Goal: Transaction & Acquisition: Purchase product/service

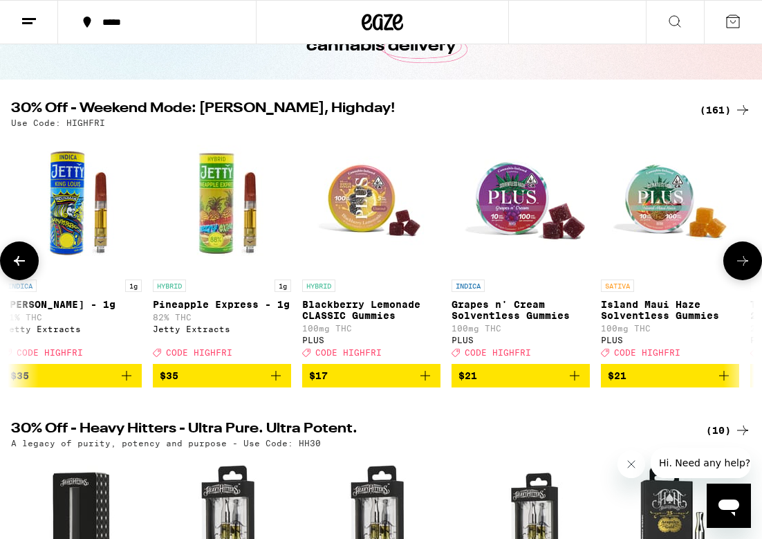
scroll to position [98, 0]
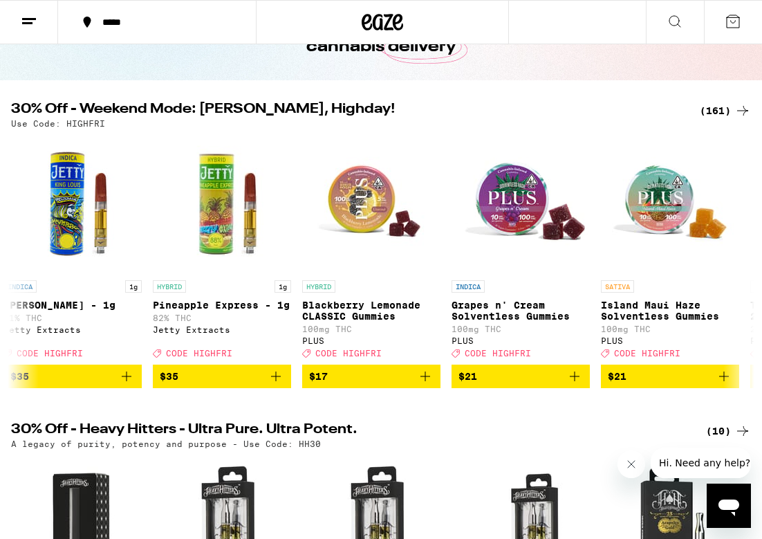
click at [720, 107] on div "(161)" at bounding box center [725, 110] width 51 height 17
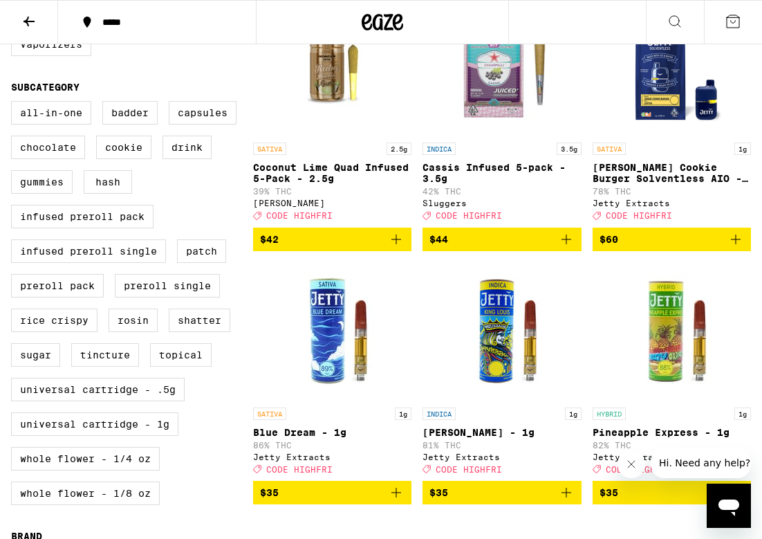
scroll to position [450, 0]
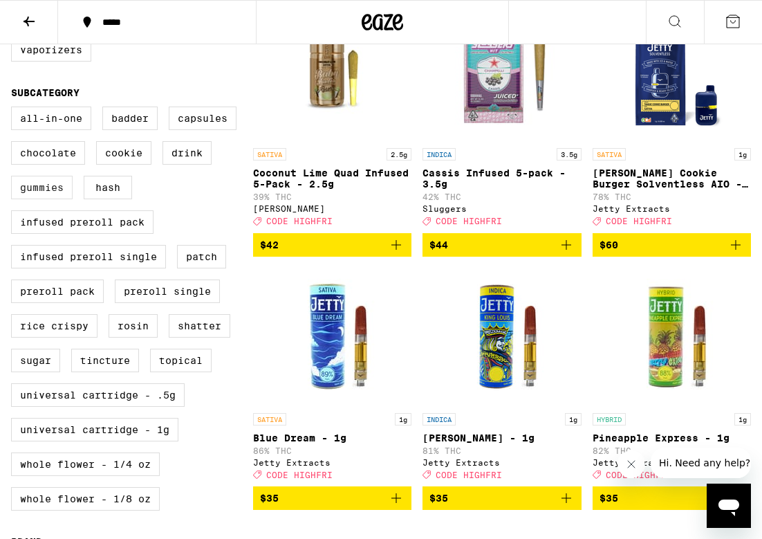
click at [52, 199] on label "Gummies" at bounding box center [42, 188] width 62 height 24
click at [15, 109] on input "Gummies" at bounding box center [14, 109] width 1 height 1
checkbox input "true"
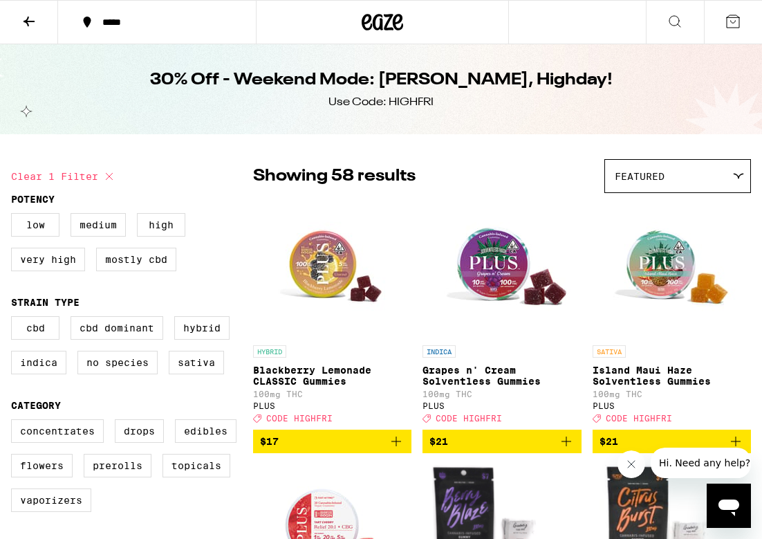
click at [422, 22] on div at bounding box center [382, 22] width 253 height 44
click at [394, 22] on icon at bounding box center [398, 22] width 10 height 17
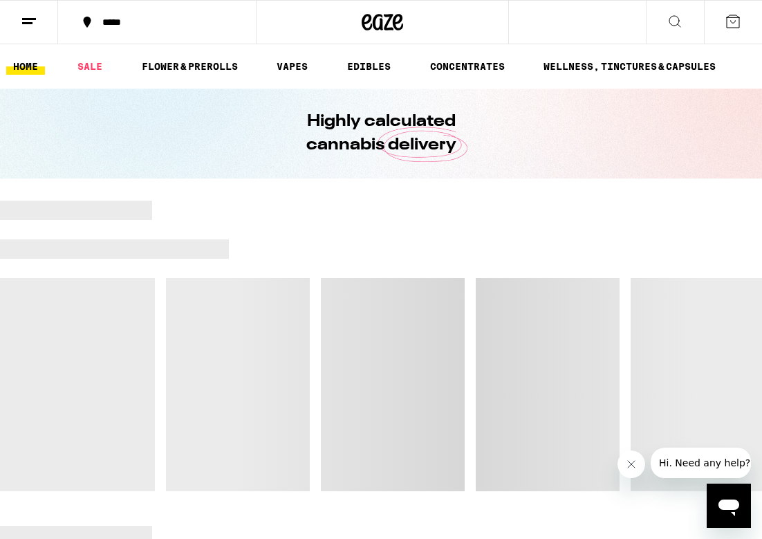
click at [354, 55] on ul "HOME SALE FLOWER & PREROLLS VAPES EDIBLES CONCENTRATES WELLNESS, TINCTURES & CA…" at bounding box center [381, 66] width 762 height 44
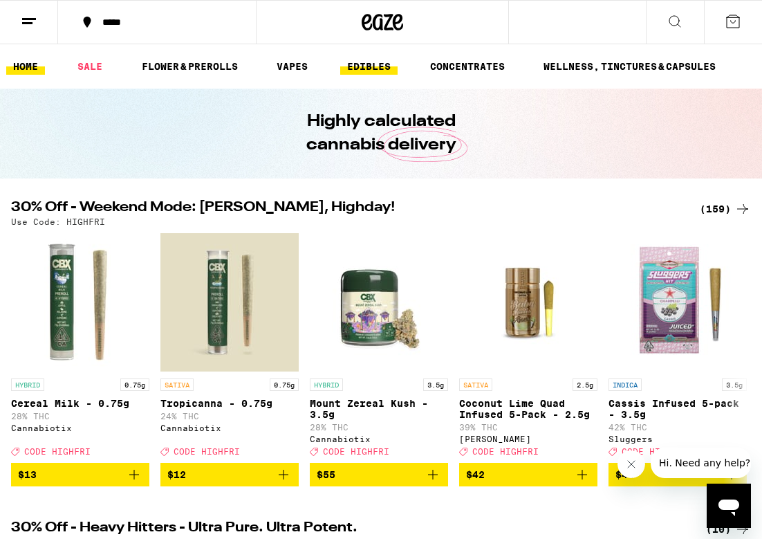
click at [355, 65] on link "EDIBLES" at bounding box center [368, 66] width 57 height 17
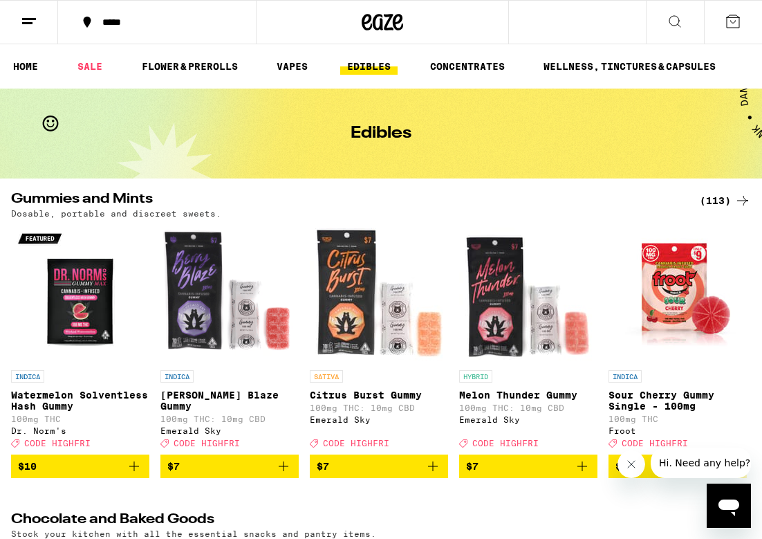
click at [719, 203] on div "(113)" at bounding box center [725, 200] width 51 height 17
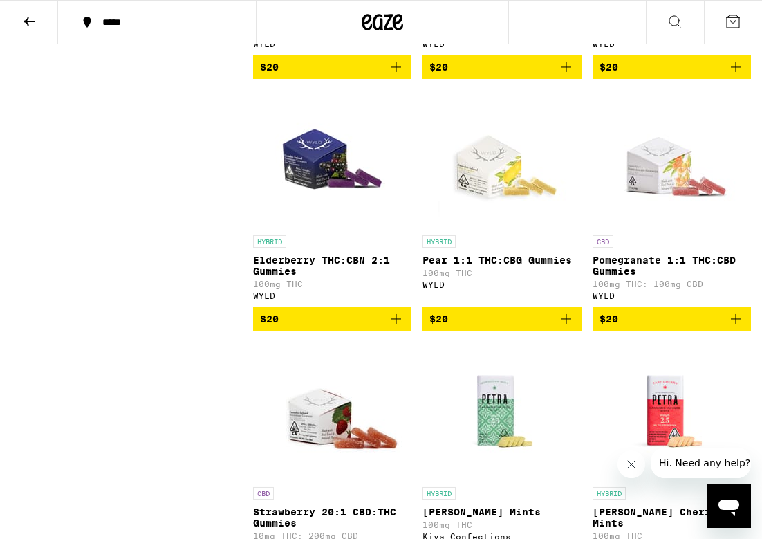
scroll to position [7062, 0]
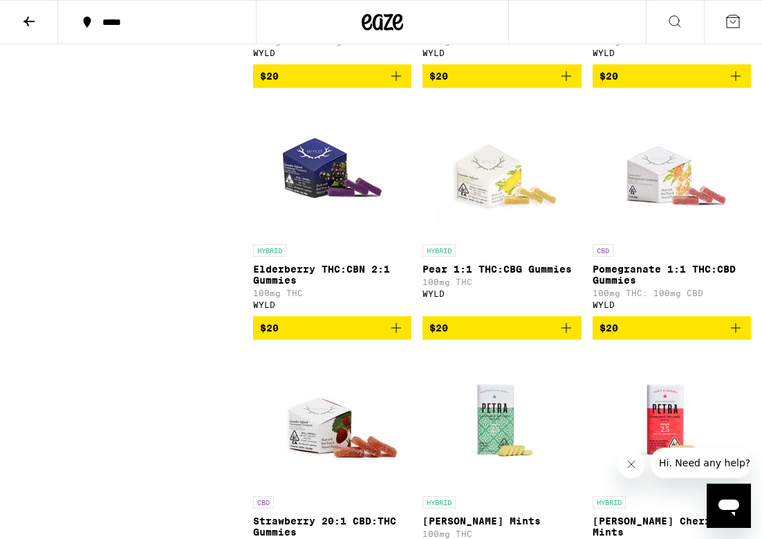
click at [531, 84] on span "$20" at bounding box center [502, 76] width 145 height 17
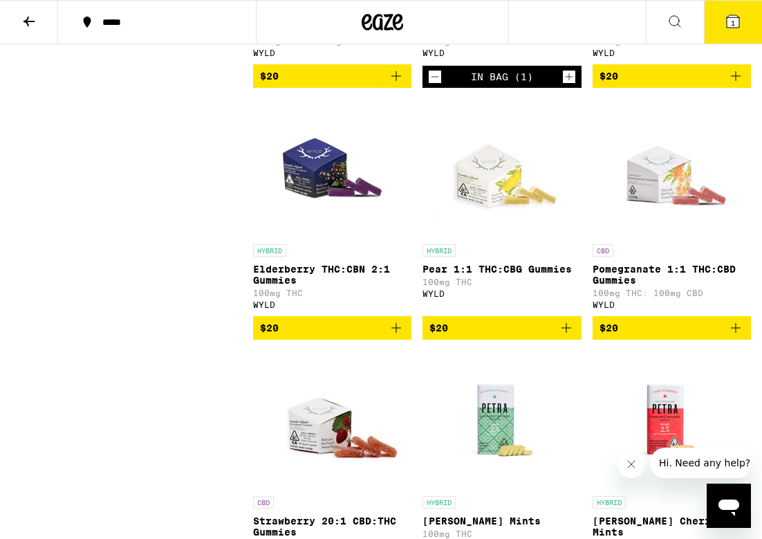
click at [387, 84] on span "$20" at bounding box center [332, 76] width 145 height 17
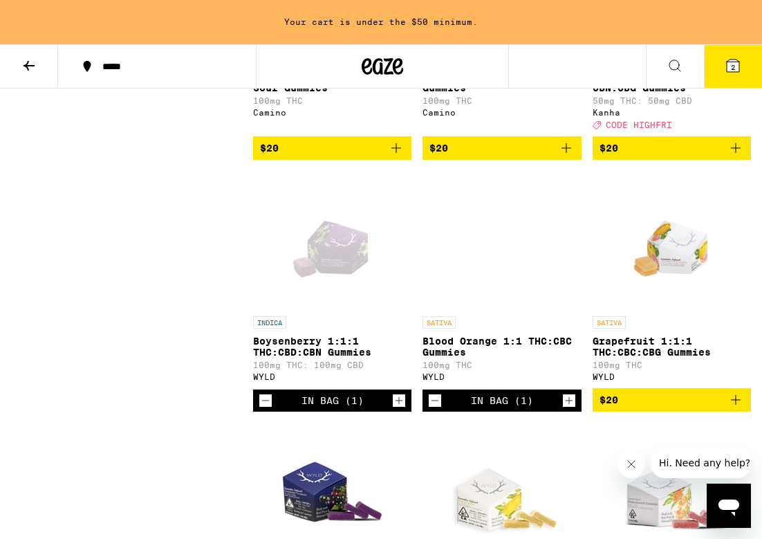
scroll to position [6779, 0]
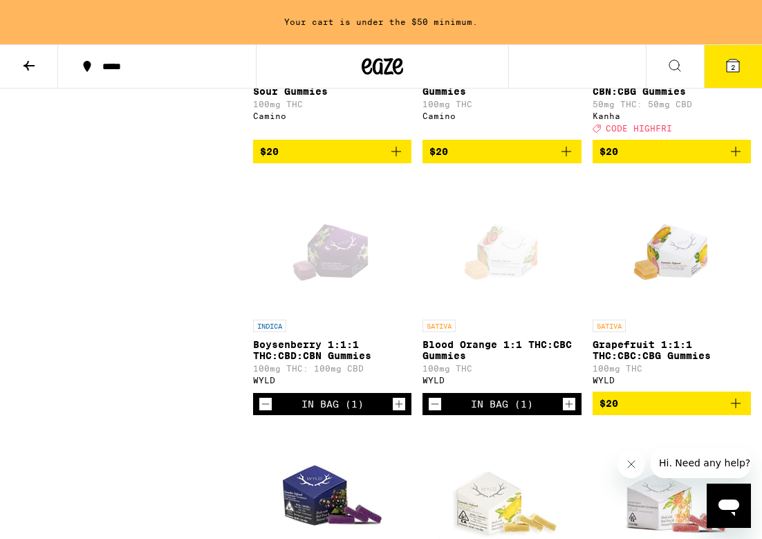
click at [370, 160] on span "$20" at bounding box center [332, 151] width 145 height 17
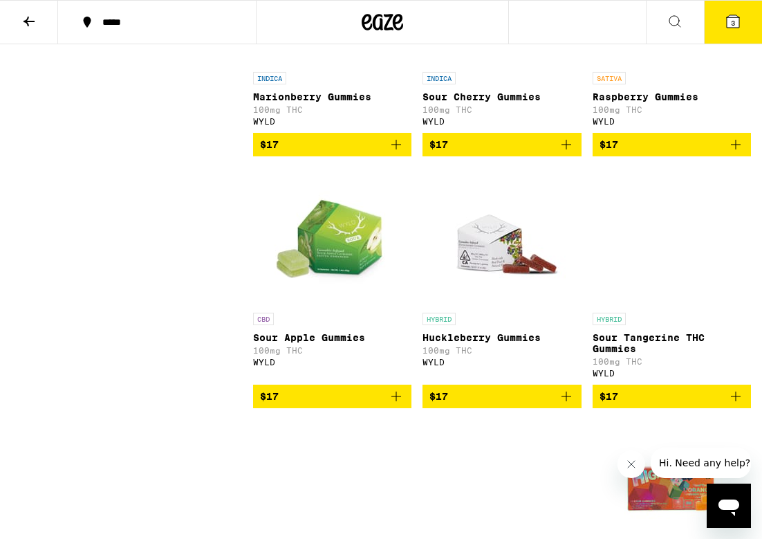
scroll to position [3908, 0]
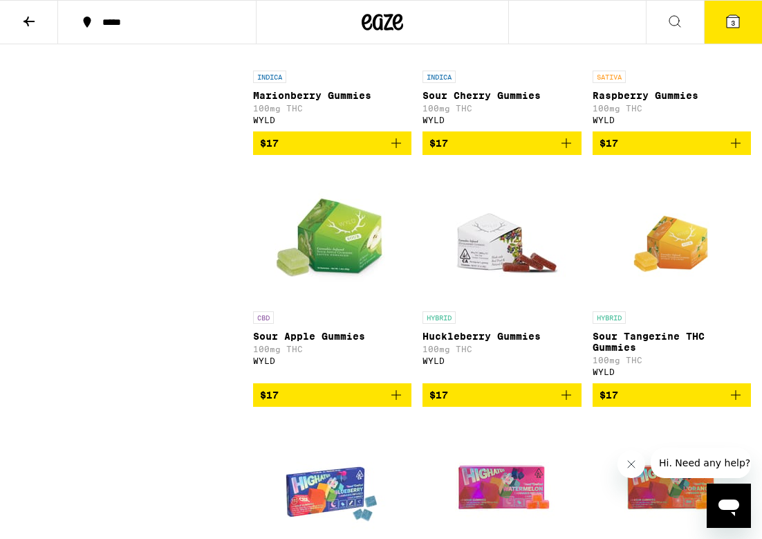
click at [447, 149] on span "$17" at bounding box center [439, 143] width 19 height 11
click at [650, 151] on span "$17" at bounding box center [672, 143] width 145 height 17
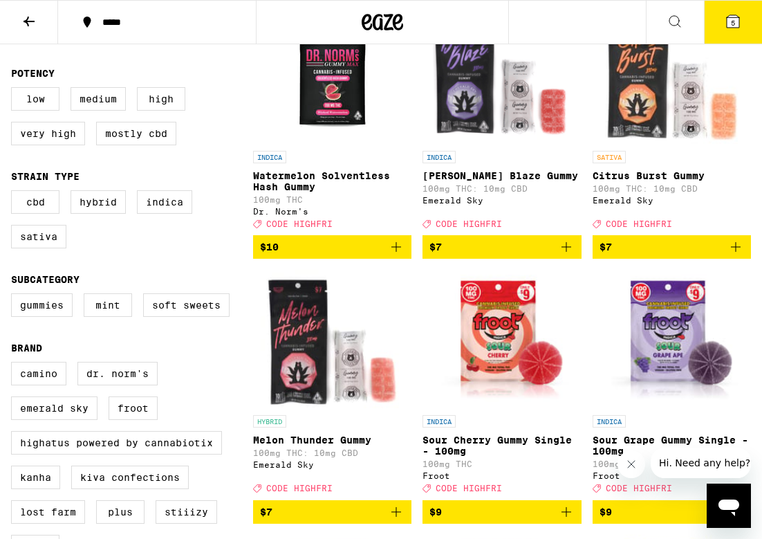
scroll to position [0, 0]
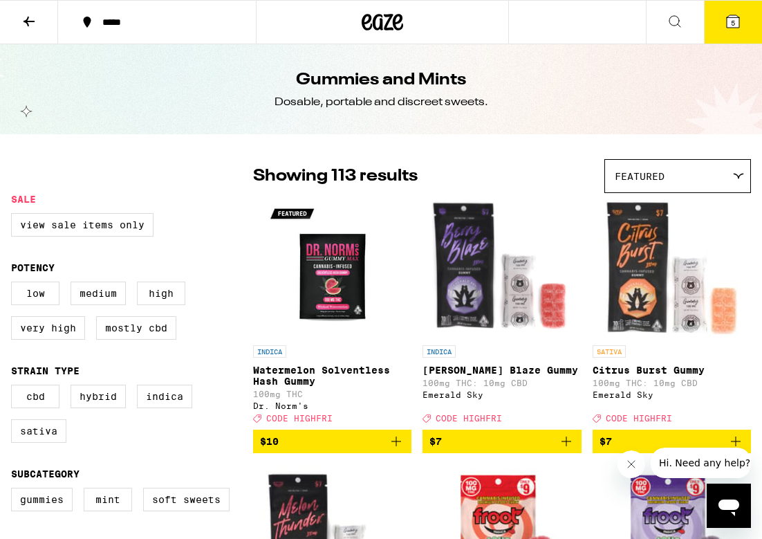
click at [31, 24] on icon at bounding box center [29, 21] width 17 height 17
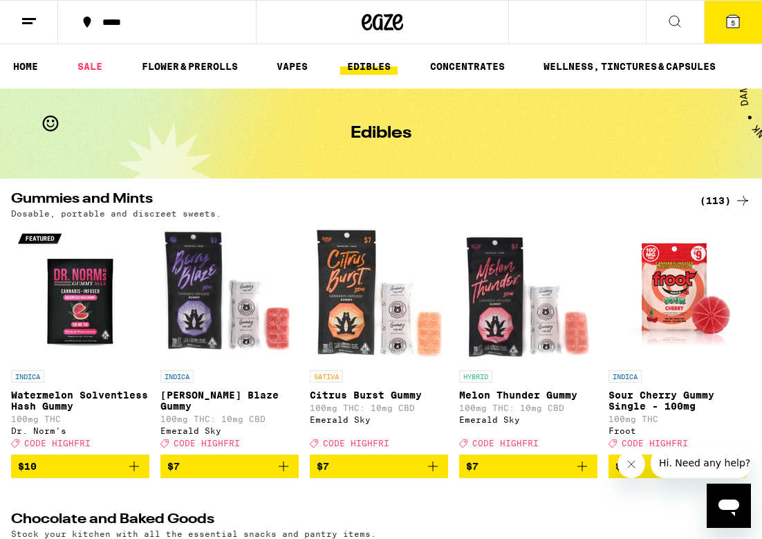
click at [329, 55] on ul "HOME SALE FLOWER & PREROLLS VAPES EDIBLES CONCENTRATES WELLNESS, TINCTURES & CA…" at bounding box center [381, 66] width 762 height 44
click at [291, 74] on link "VAPES" at bounding box center [292, 66] width 45 height 17
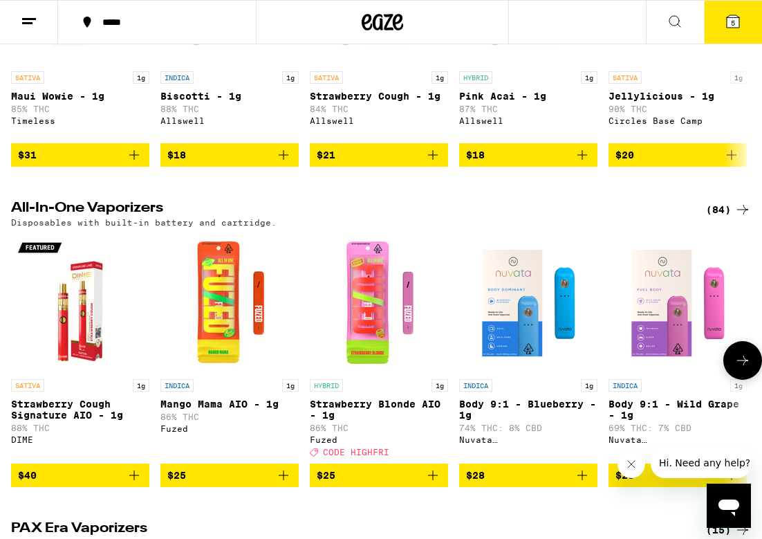
scroll to position [595, 0]
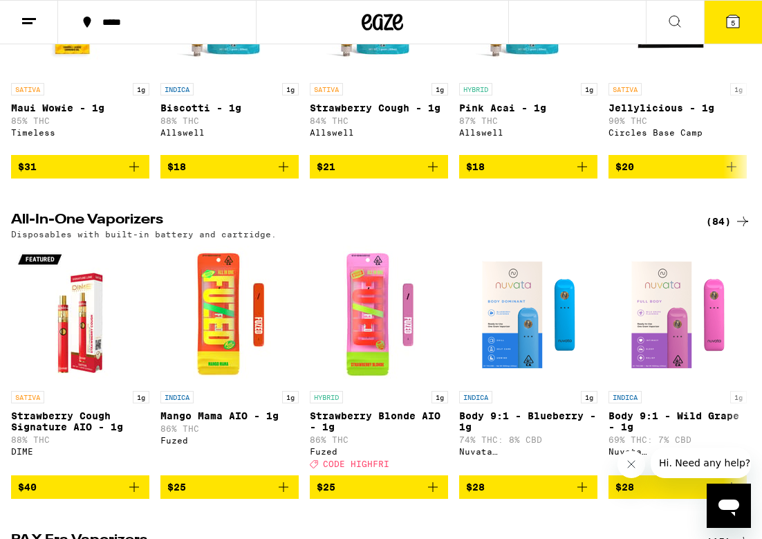
click at [732, 230] on div "(84)" at bounding box center [728, 221] width 45 height 17
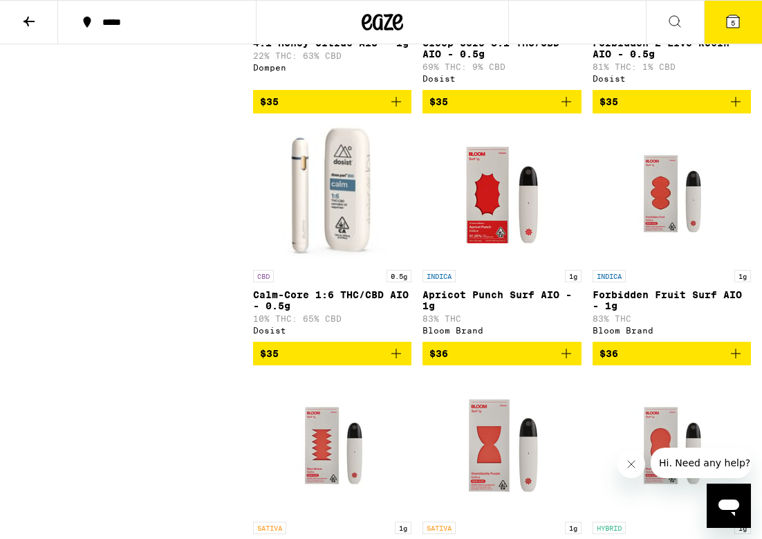
scroll to position [5504, 0]
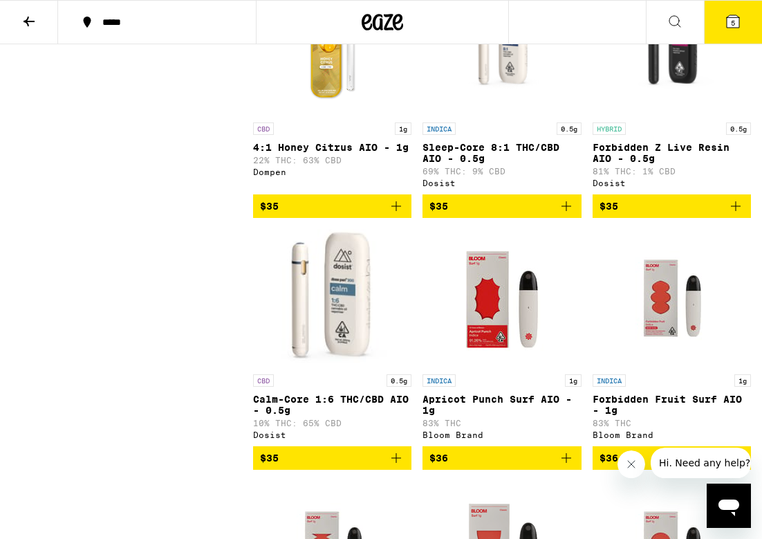
click at [645, 214] on span "$35" at bounding box center [672, 206] width 145 height 17
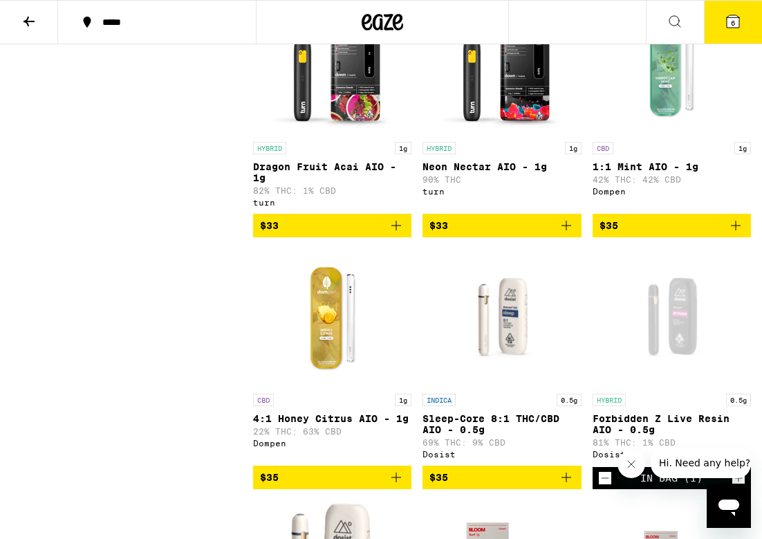
scroll to position [5231, 0]
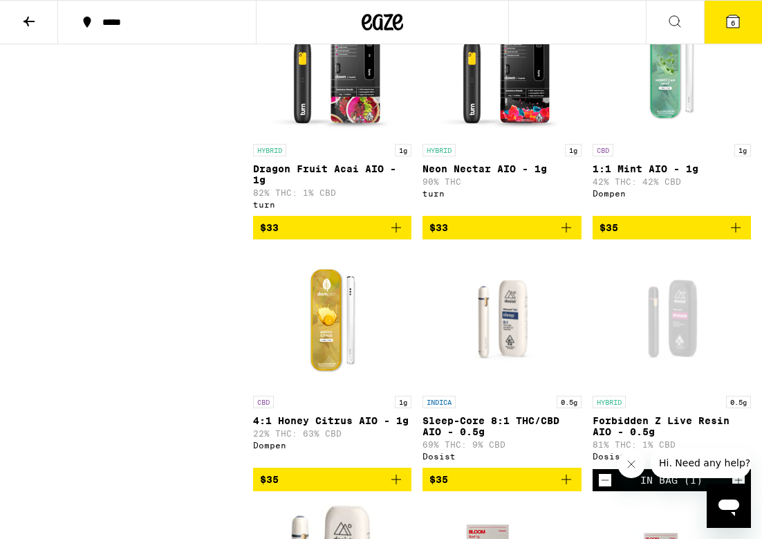
click at [371, 236] on span "$33" at bounding box center [332, 227] width 145 height 17
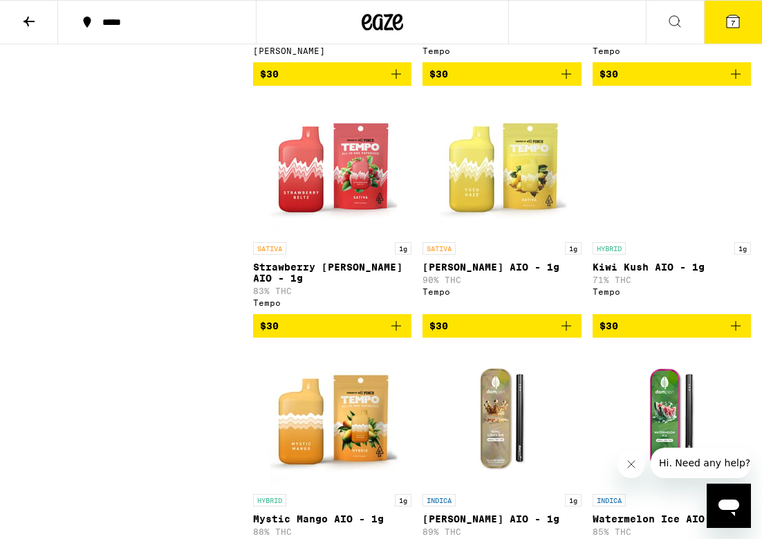
scroll to position [2858, 0]
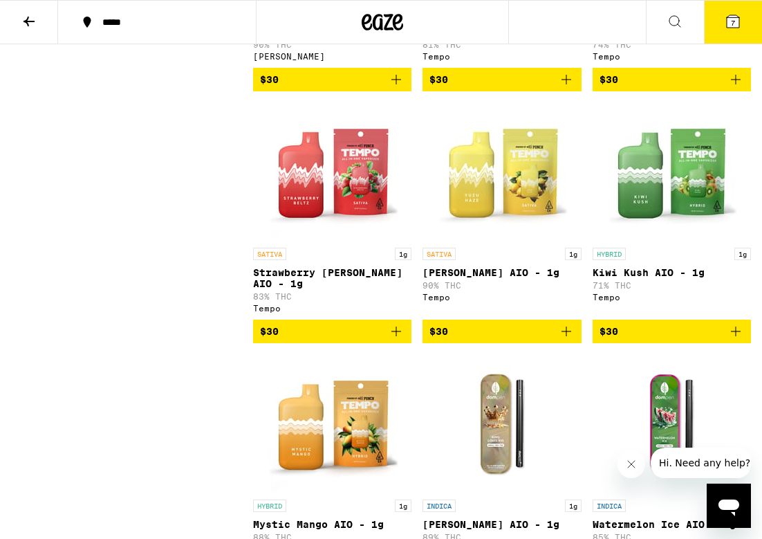
click at [446, 337] on span "$30" at bounding box center [439, 331] width 19 height 11
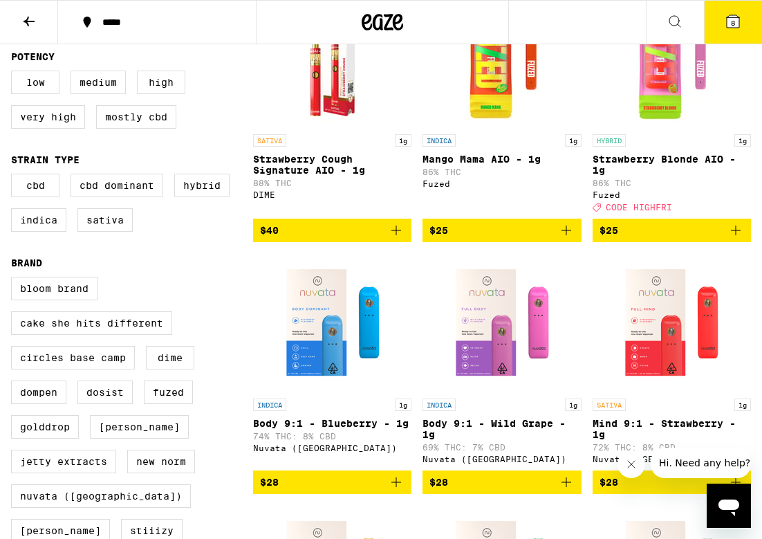
scroll to position [0, 0]
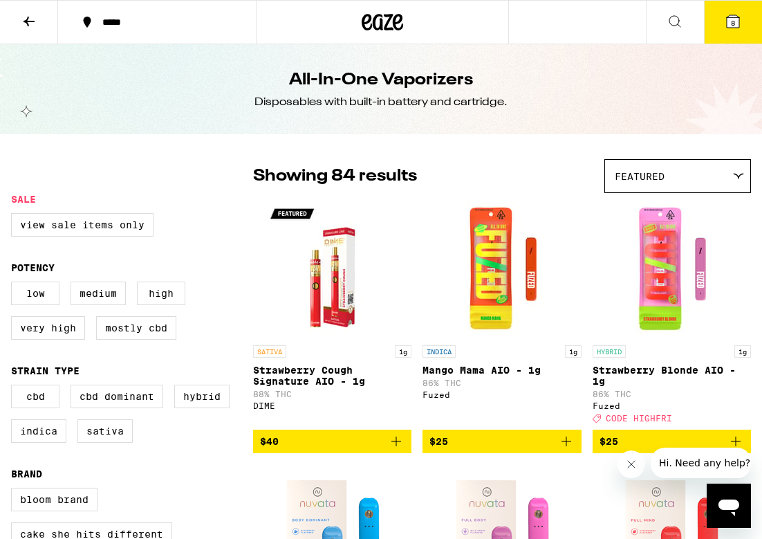
click at [733, 27] on span "8" at bounding box center [733, 23] width 4 height 8
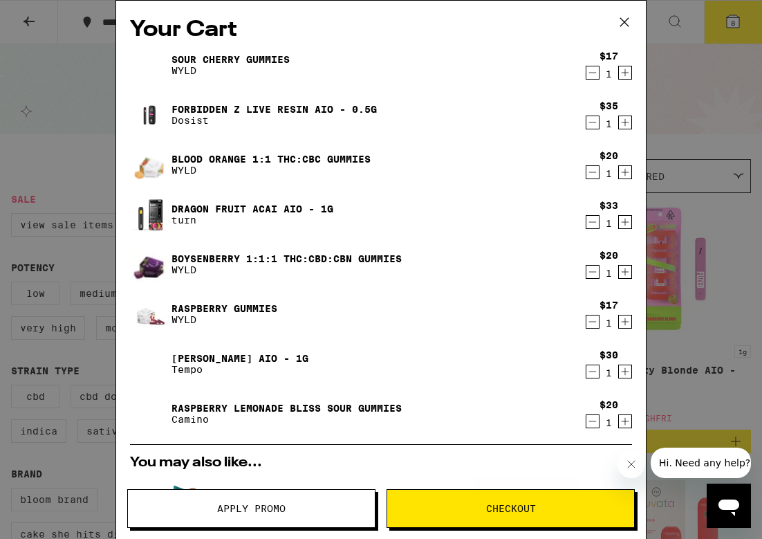
click at [590, 272] on icon "Decrement" at bounding box center [593, 272] width 8 height 0
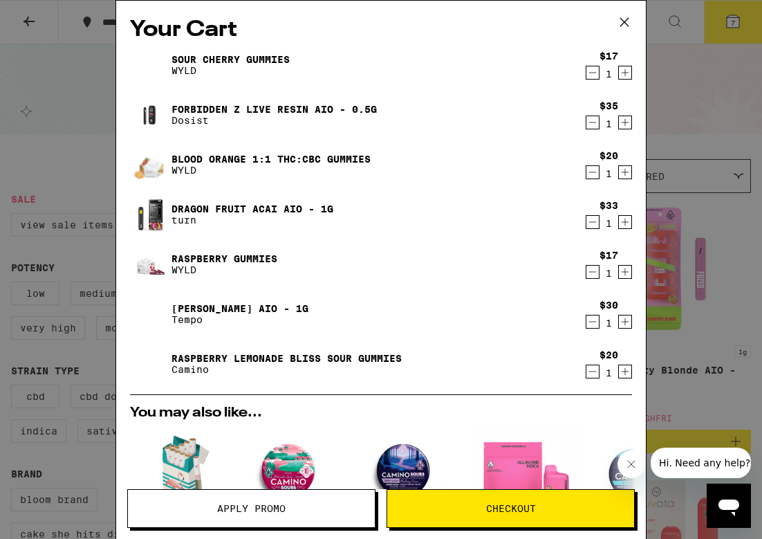
click at [594, 169] on icon "Decrement" at bounding box center [593, 172] width 12 height 17
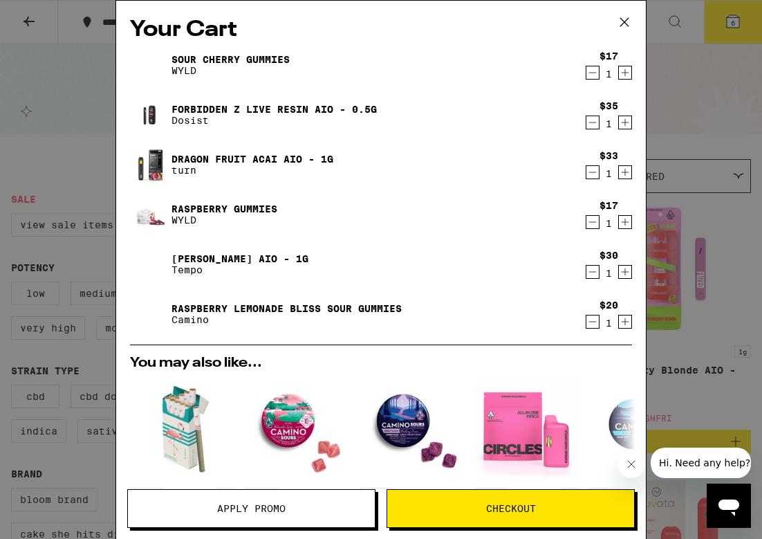
click at [590, 122] on icon "Decrement" at bounding box center [593, 122] width 12 height 17
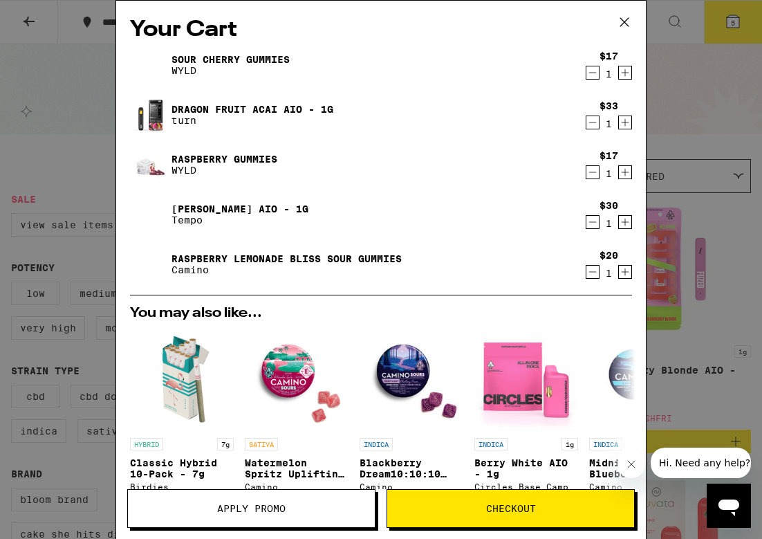
click at [596, 223] on icon "Decrement" at bounding box center [593, 222] width 12 height 17
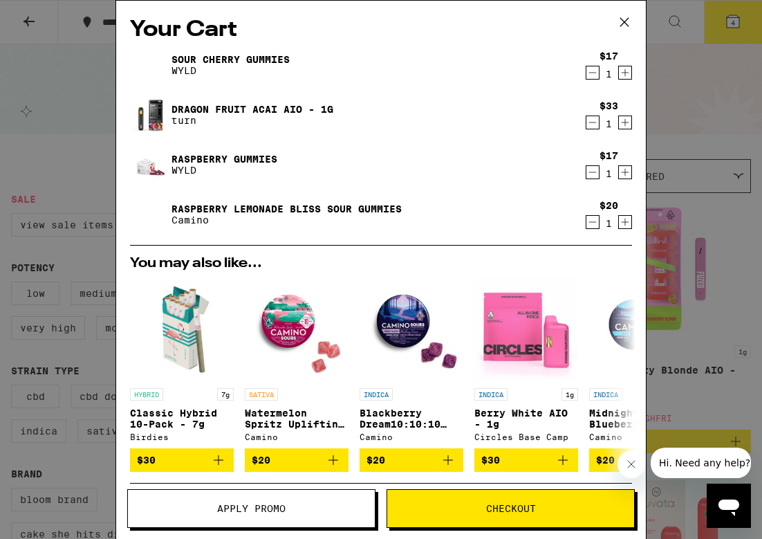
click at [282, 504] on span "Apply Promo" at bounding box center [251, 509] width 68 height 10
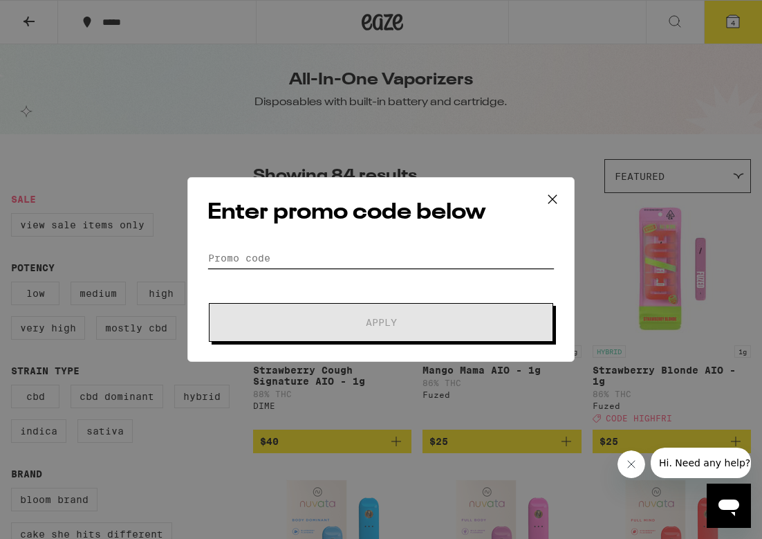
click at [279, 259] on input "Promo Code" at bounding box center [381, 258] width 347 height 21
paste input "WKND"
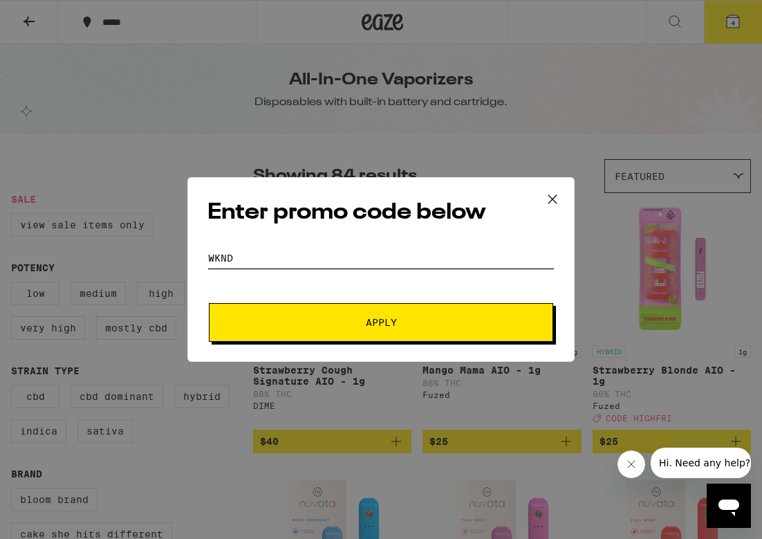
type input "WKND"
click at [306, 326] on span "Apply" at bounding box center [381, 323] width 249 height 10
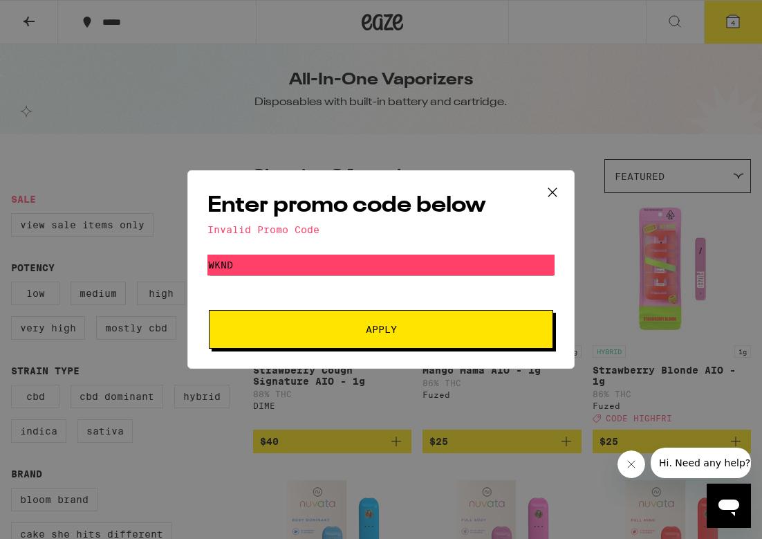
click at [553, 189] on icon at bounding box center [552, 192] width 21 height 21
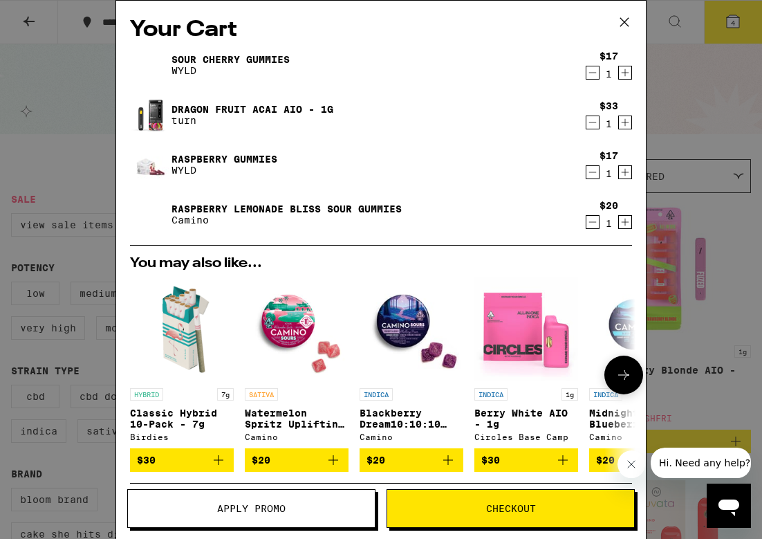
scroll to position [187, 0]
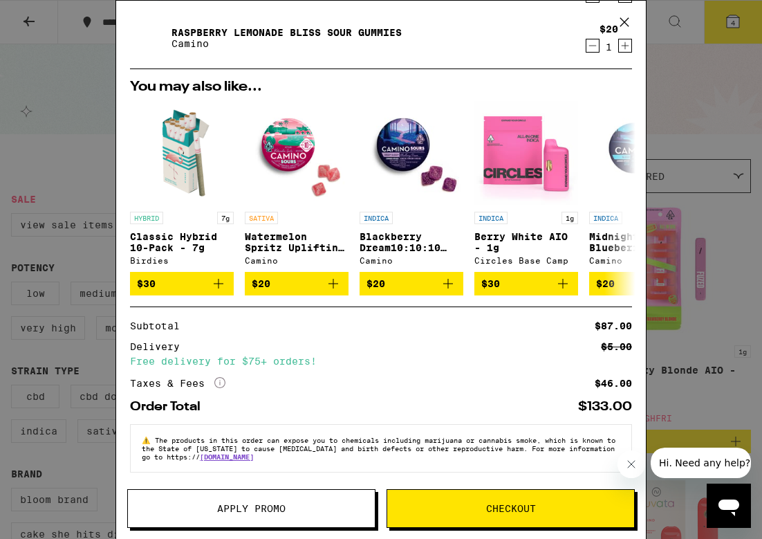
click at [259, 493] on button "Apply Promo" at bounding box center [251, 508] width 248 height 39
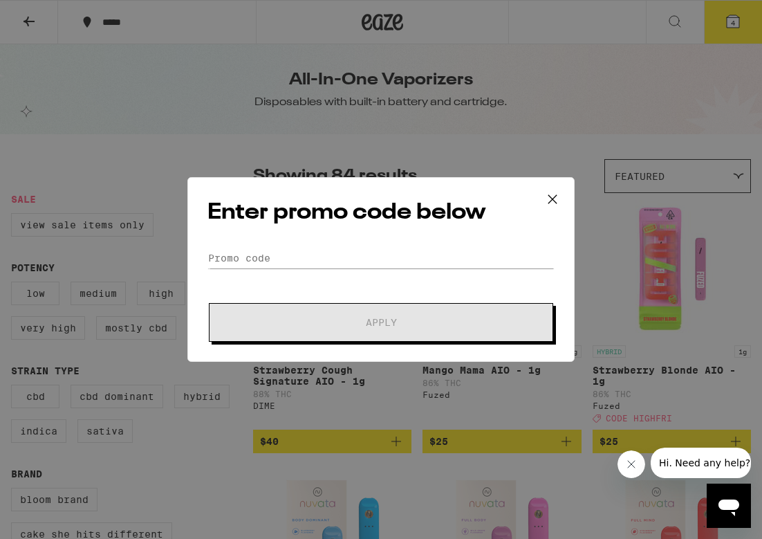
scroll to position [187, 0]
click at [279, 255] on input "Promo Code" at bounding box center [381, 258] width 347 height 21
paste input "TERPS"
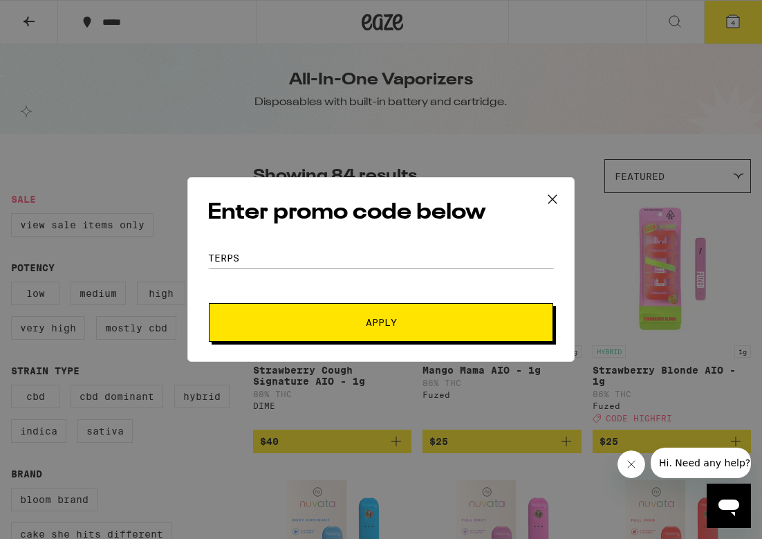
click at [313, 317] on button "Apply" at bounding box center [381, 322] width 344 height 39
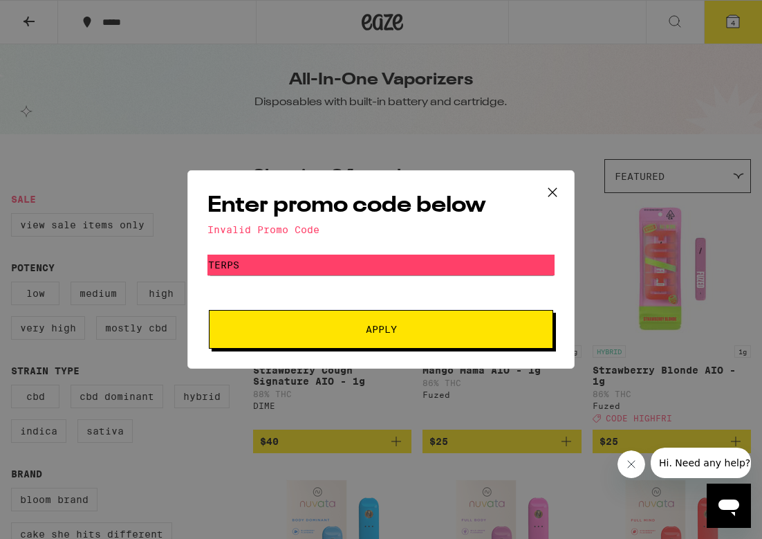
click at [320, 317] on button "Apply" at bounding box center [381, 329] width 344 height 39
click at [291, 258] on input "TERPS" at bounding box center [381, 265] width 347 height 21
paste input "GETLIT"
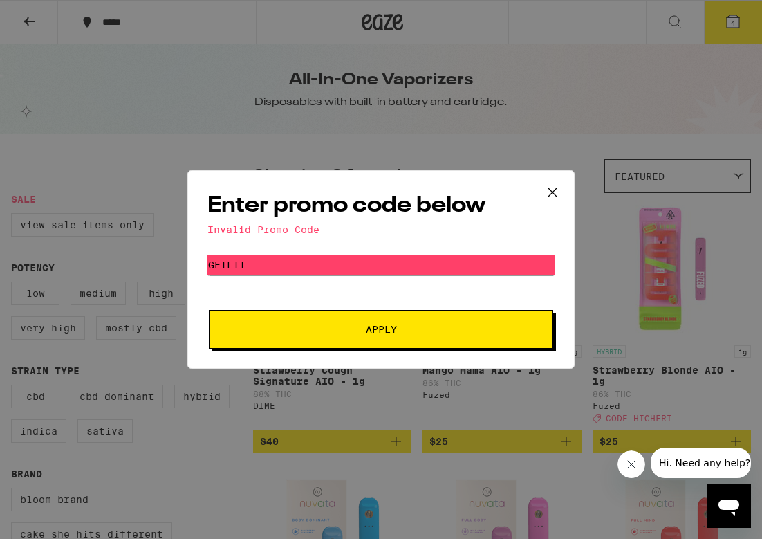
click at [287, 335] on button "Apply" at bounding box center [381, 329] width 344 height 39
click at [423, 261] on input "GETLIT" at bounding box center [381, 265] width 347 height 21
paste input "YIKES"
click at [383, 332] on span "Apply" at bounding box center [381, 329] width 31 height 10
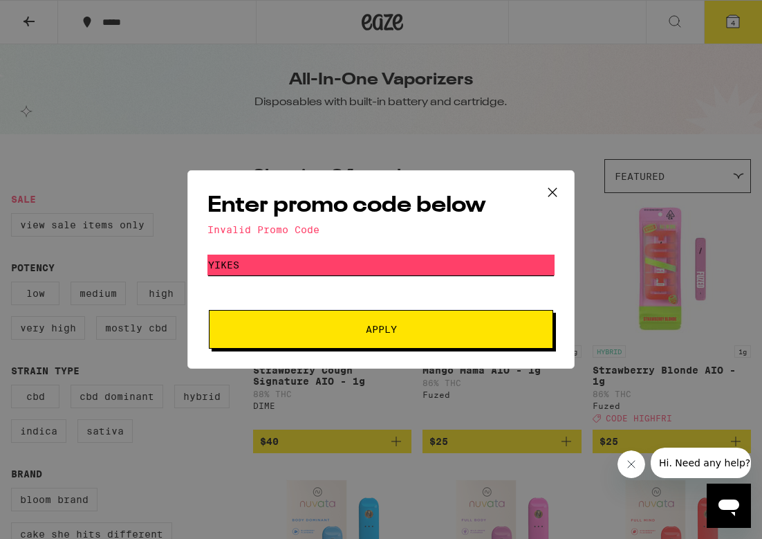
click at [419, 272] on input "YIKES" at bounding box center [381, 265] width 347 height 21
type input "zooted"
click at [373, 351] on div "Enter promo code below Invalid Promo Code Promo Code zooted Apply" at bounding box center [380, 269] width 387 height 199
click at [366, 339] on button "Apply" at bounding box center [381, 329] width 344 height 39
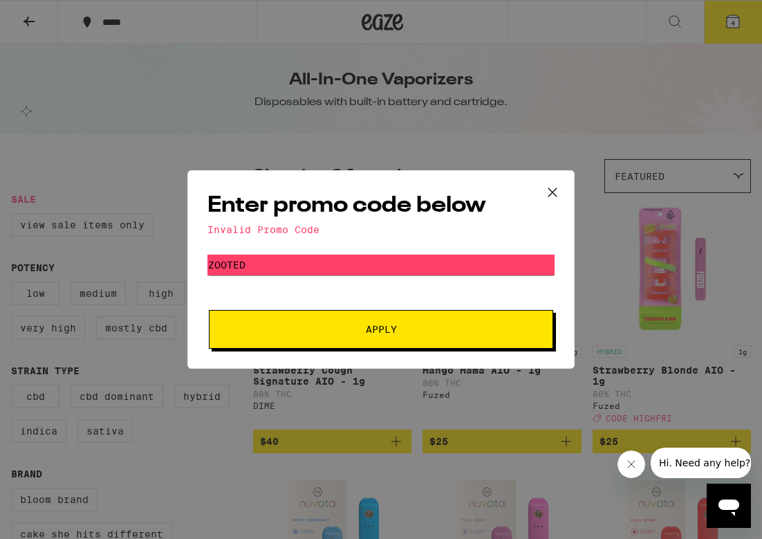
click at [564, 176] on button at bounding box center [552, 193] width 43 height 44
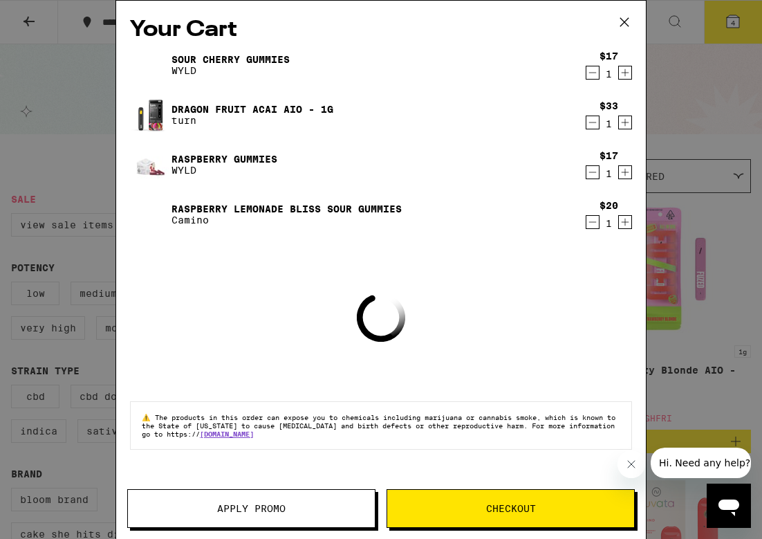
click at [439, 486] on div "Your Cart Sour Cherry Gummies WYLD $17 1 Dragon Fruit Acai AIO - 1g turn $33 1 …" at bounding box center [381, 249] width 530 height 497
click at [439, 508] on span "Checkout" at bounding box center [510, 509] width 247 height 10
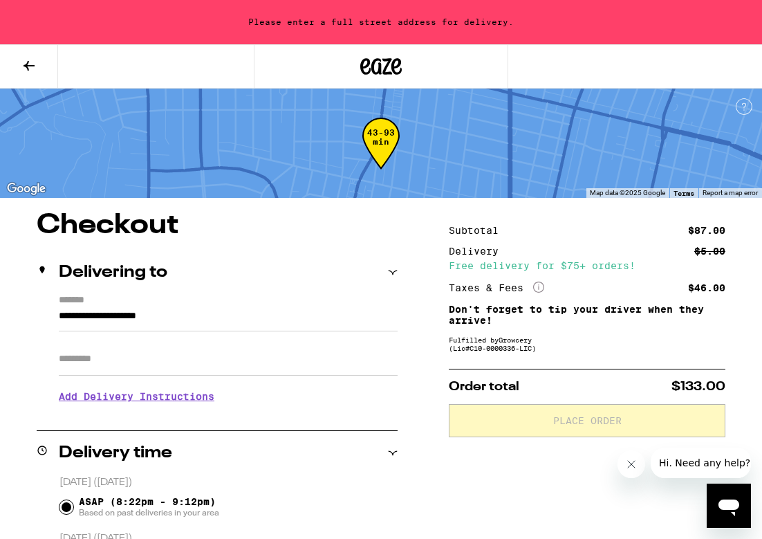
click at [226, 365] on input "Apt/Suite" at bounding box center [228, 358] width 339 height 33
click at [199, 325] on input "**********" at bounding box center [228, 320] width 339 height 24
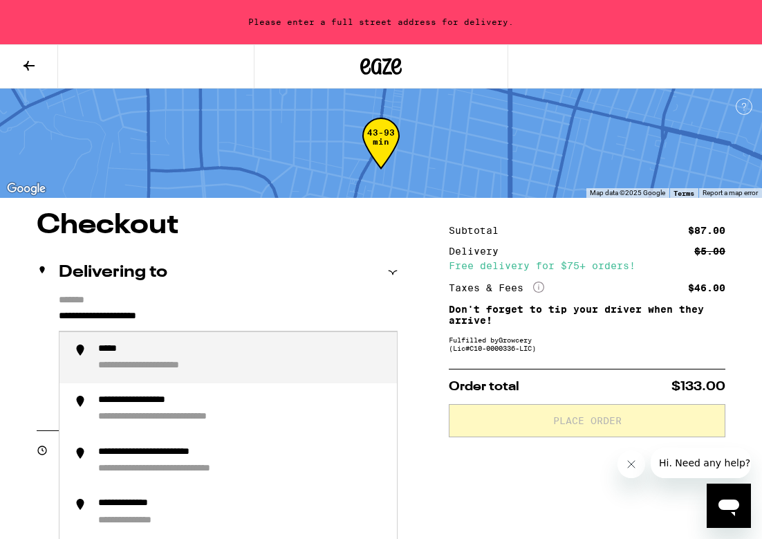
click at [151, 314] on input "**********" at bounding box center [228, 320] width 339 height 24
click at [86, 309] on input "**********" at bounding box center [228, 320] width 339 height 24
click at [98, 340] on li "**********" at bounding box center [228, 358] width 338 height 52
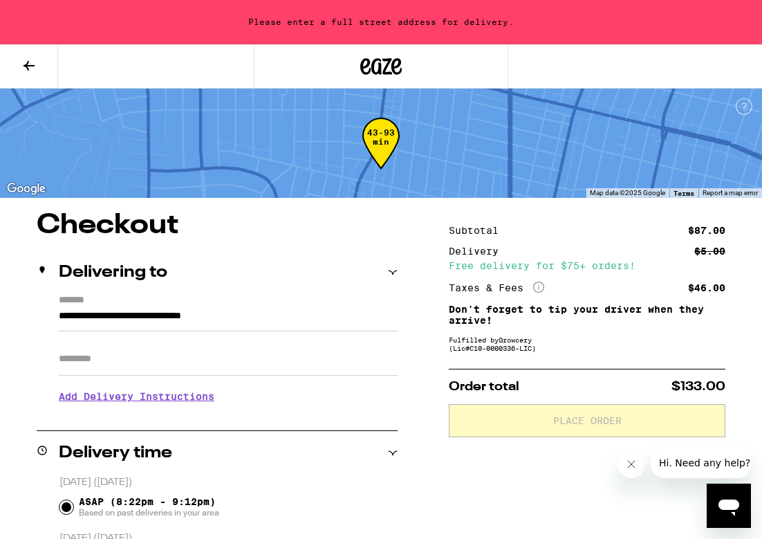
click at [105, 364] on input "Apt/Suite" at bounding box center [228, 358] width 339 height 33
type input "**********"
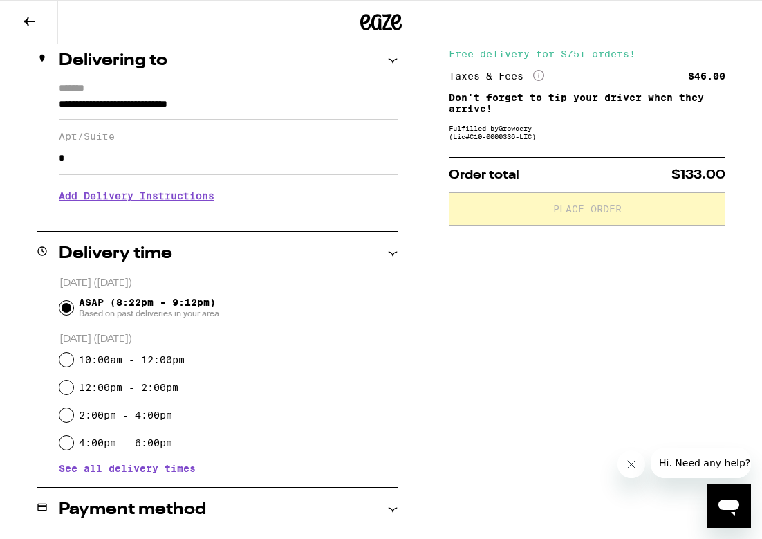
scroll to position [172, 0]
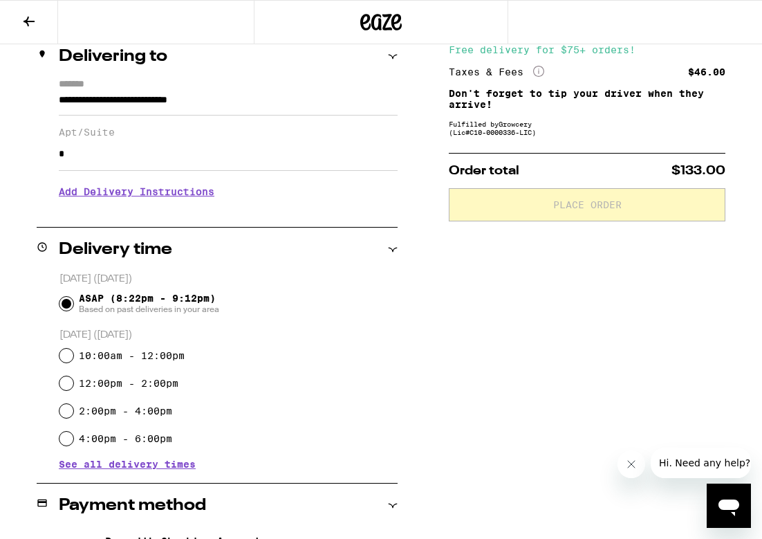
type input "*"
click at [537, 333] on div "Subtotal $87.00 Delivery $5.00 Free delivery for $75+ orders! Taxes & Fees More…" at bounding box center [587, 443] width 277 height 894
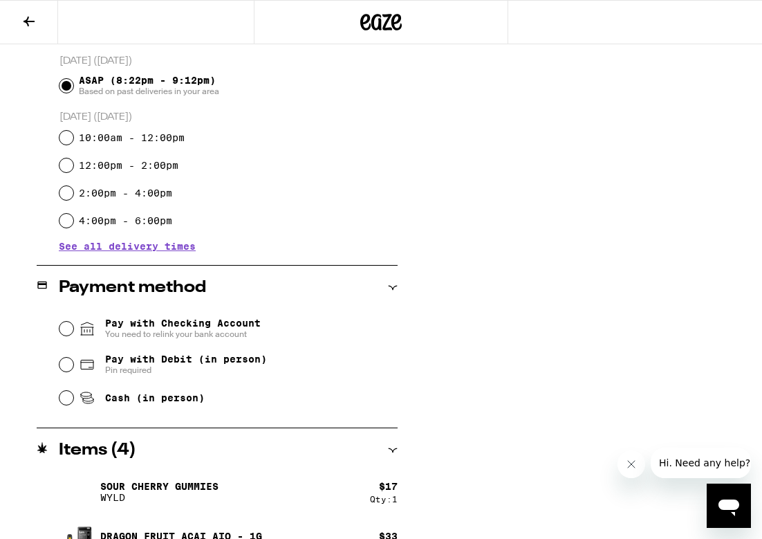
scroll to position [392, 0]
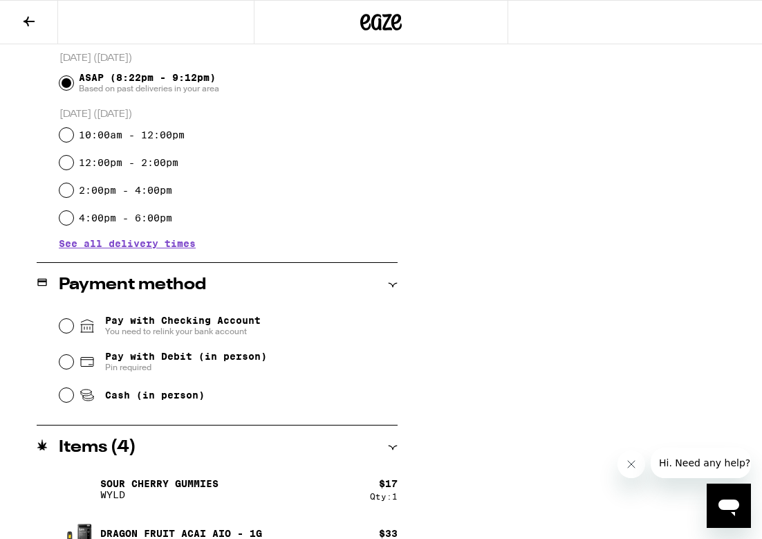
click at [172, 361] on span "Pay with Debit (in person)" at bounding box center [186, 356] width 162 height 11
click at [73, 361] on input "Pay with Debit (in person) Pin required" at bounding box center [66, 362] width 14 height 14
radio input "true"
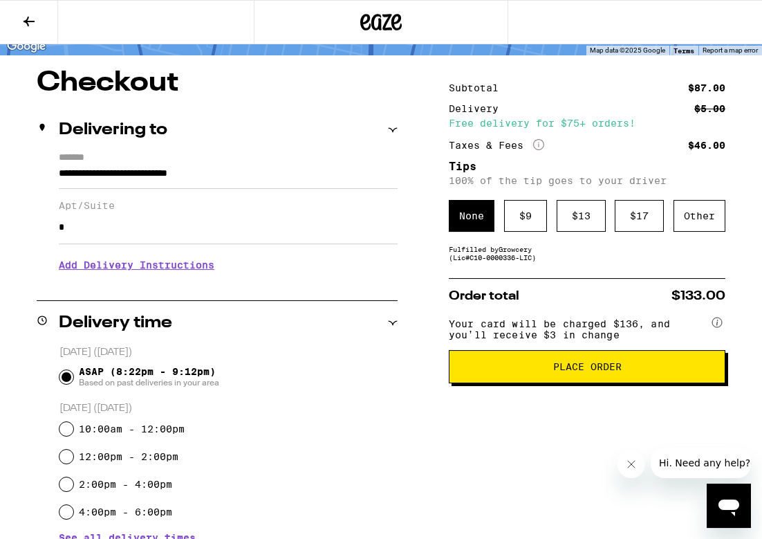
scroll to position [99, 0]
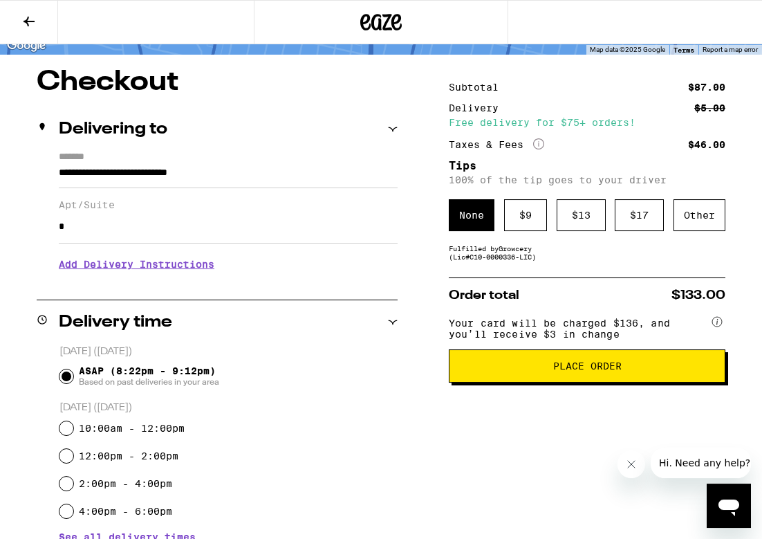
click at [542, 146] on icon "More Info" at bounding box center [538, 143] width 11 height 11
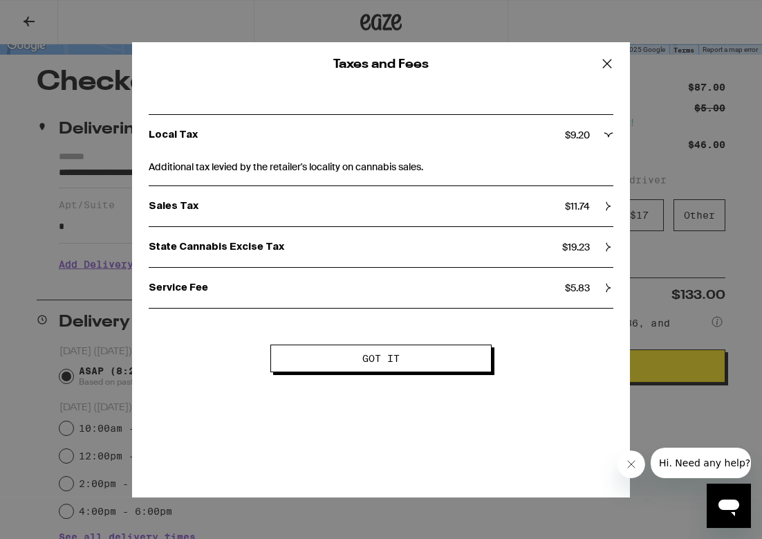
click at [609, 134] on icon at bounding box center [609, 135] width 10 height 10
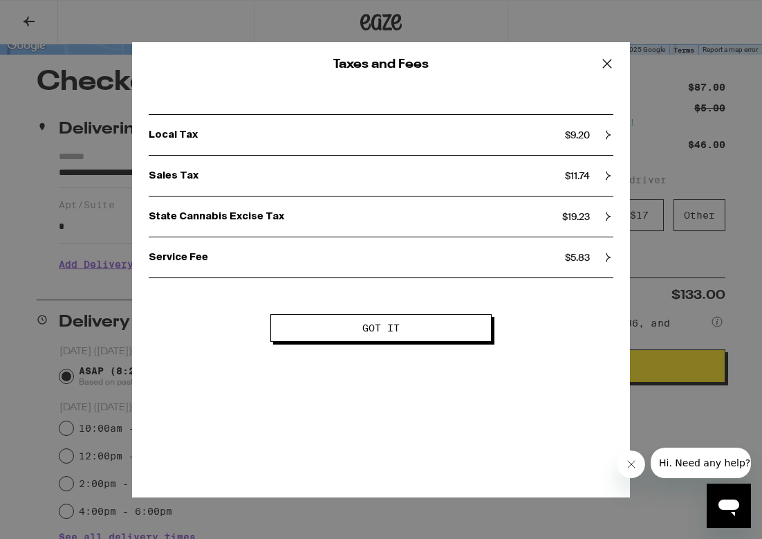
click at [609, 174] on icon at bounding box center [609, 176] width 10 height 10
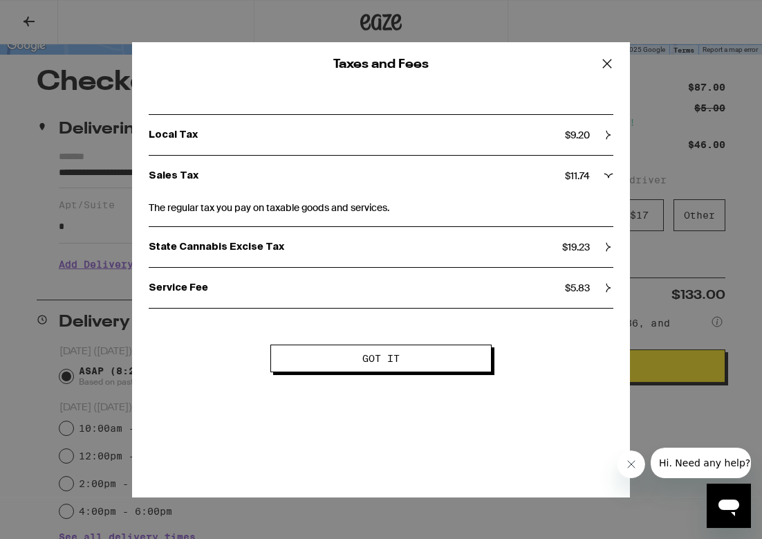
click at [609, 174] on icon at bounding box center [609, 176] width 10 height 10
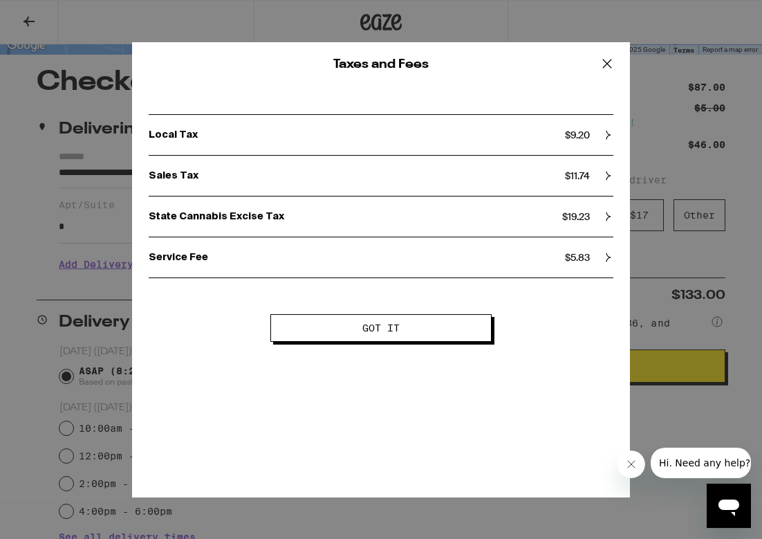
click at [606, 217] on icon at bounding box center [609, 217] width 10 height 10
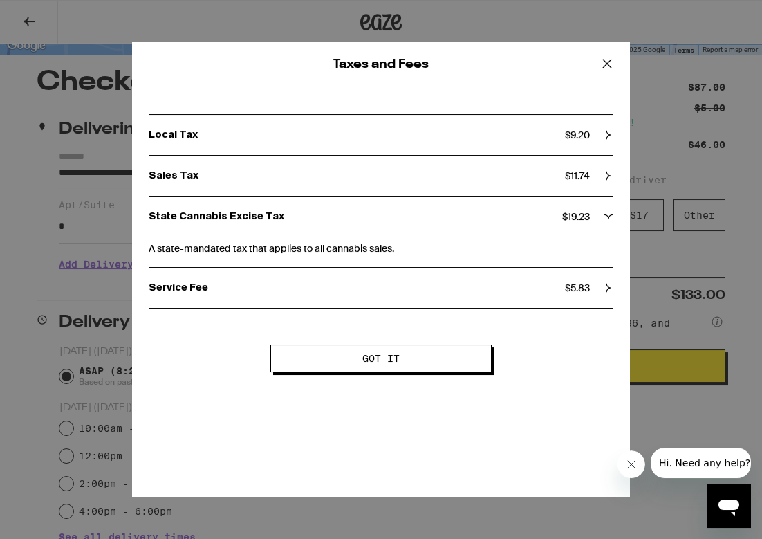
click at [606, 216] on icon at bounding box center [609, 217] width 10 height 10
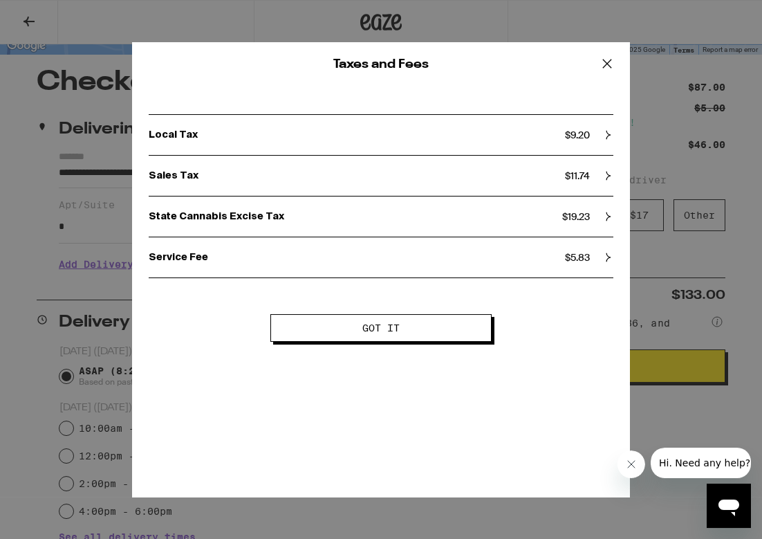
click at [606, 255] on icon at bounding box center [609, 257] width 10 height 10
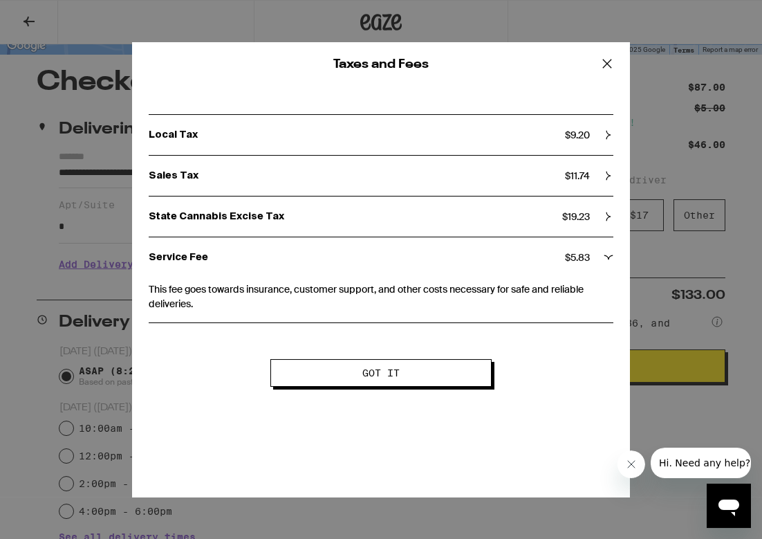
click at [606, 255] on icon at bounding box center [609, 257] width 10 height 10
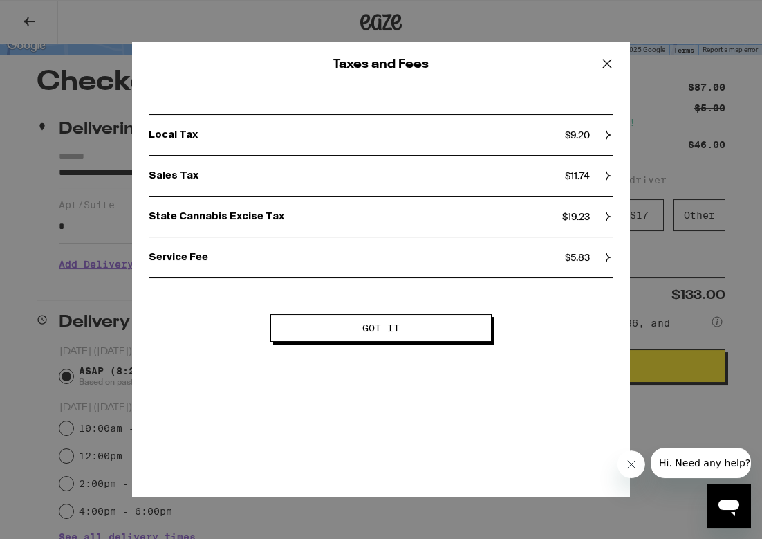
click at [429, 342] on button "Got it" at bounding box center [380, 328] width 221 height 28
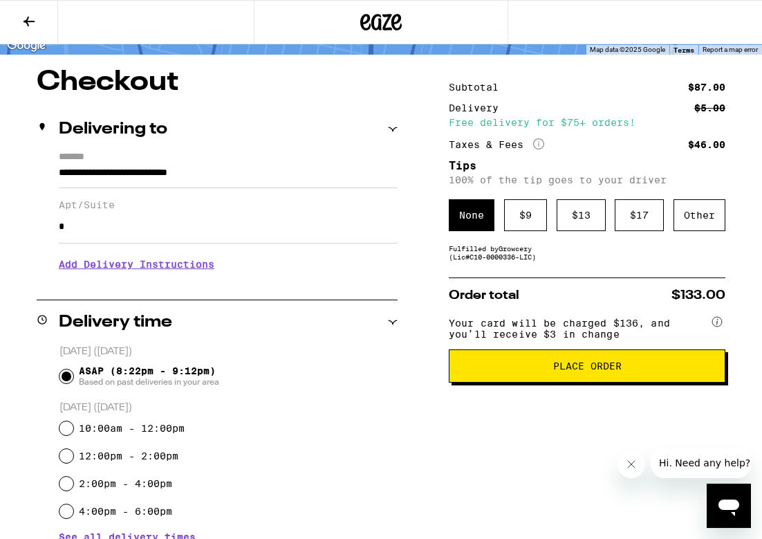
click at [461, 382] on button "Place Order" at bounding box center [587, 365] width 277 height 33
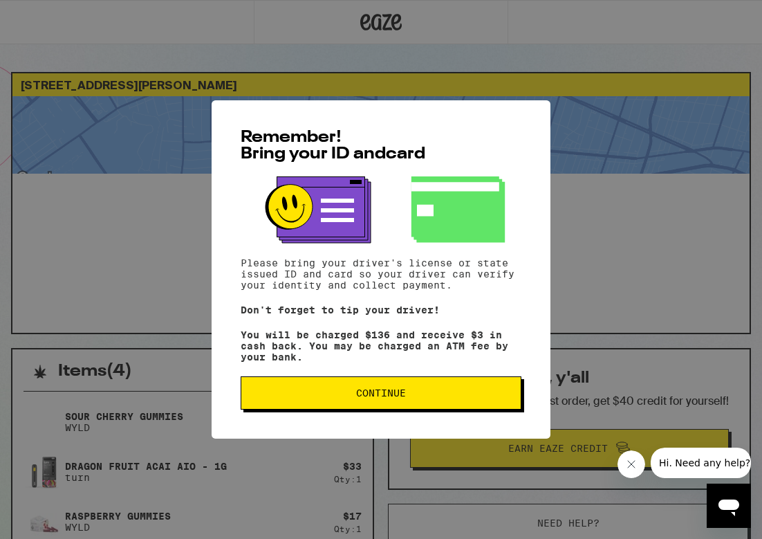
click at [353, 409] on button "Continue" at bounding box center [381, 392] width 281 height 33
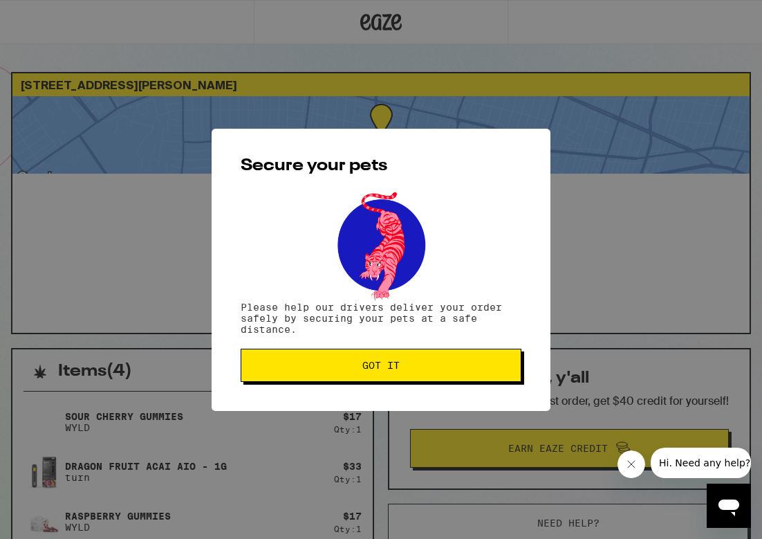
click at [341, 378] on button "Got it" at bounding box center [381, 365] width 281 height 33
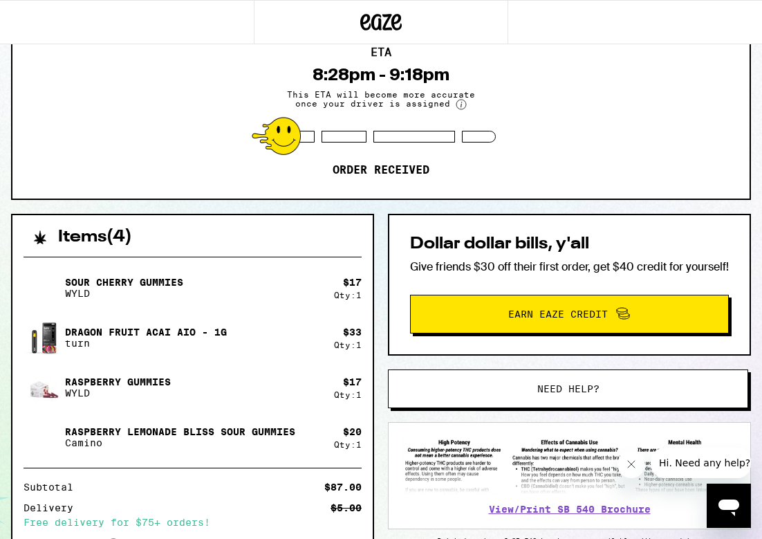
scroll to position [323, 0]
